Goal: Information Seeking & Learning: Learn about a topic

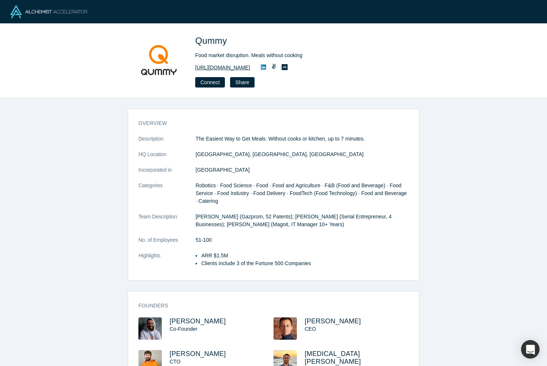
click at [237, 66] on link "[URL][DOMAIN_NAME]" at bounding box center [222, 68] width 55 height 8
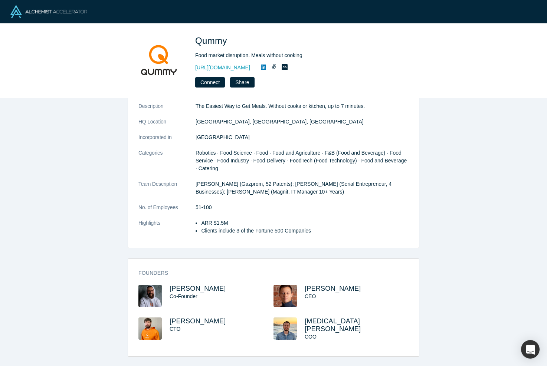
click at [157, 295] on img at bounding box center [149, 296] width 23 height 22
click at [177, 290] on span "[PERSON_NAME]" at bounding box center [198, 288] width 56 height 7
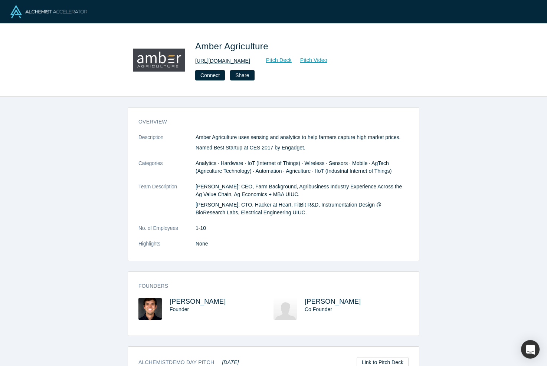
click at [222, 61] on link "[URL][DOMAIN_NAME]" at bounding box center [222, 61] width 55 height 8
click at [274, 62] on link "Pitch Deck" at bounding box center [275, 60] width 34 height 9
click at [314, 58] on link "Pitch Video" at bounding box center [310, 60] width 36 height 9
click at [240, 58] on link "https://www.amber.ag" at bounding box center [222, 61] width 55 height 8
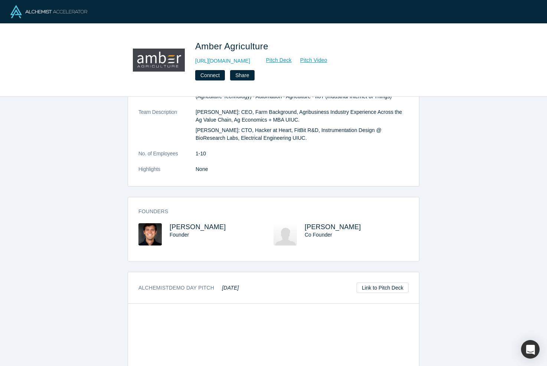
scroll to position [187, 0]
